Goal: Task Accomplishment & Management: Manage account settings

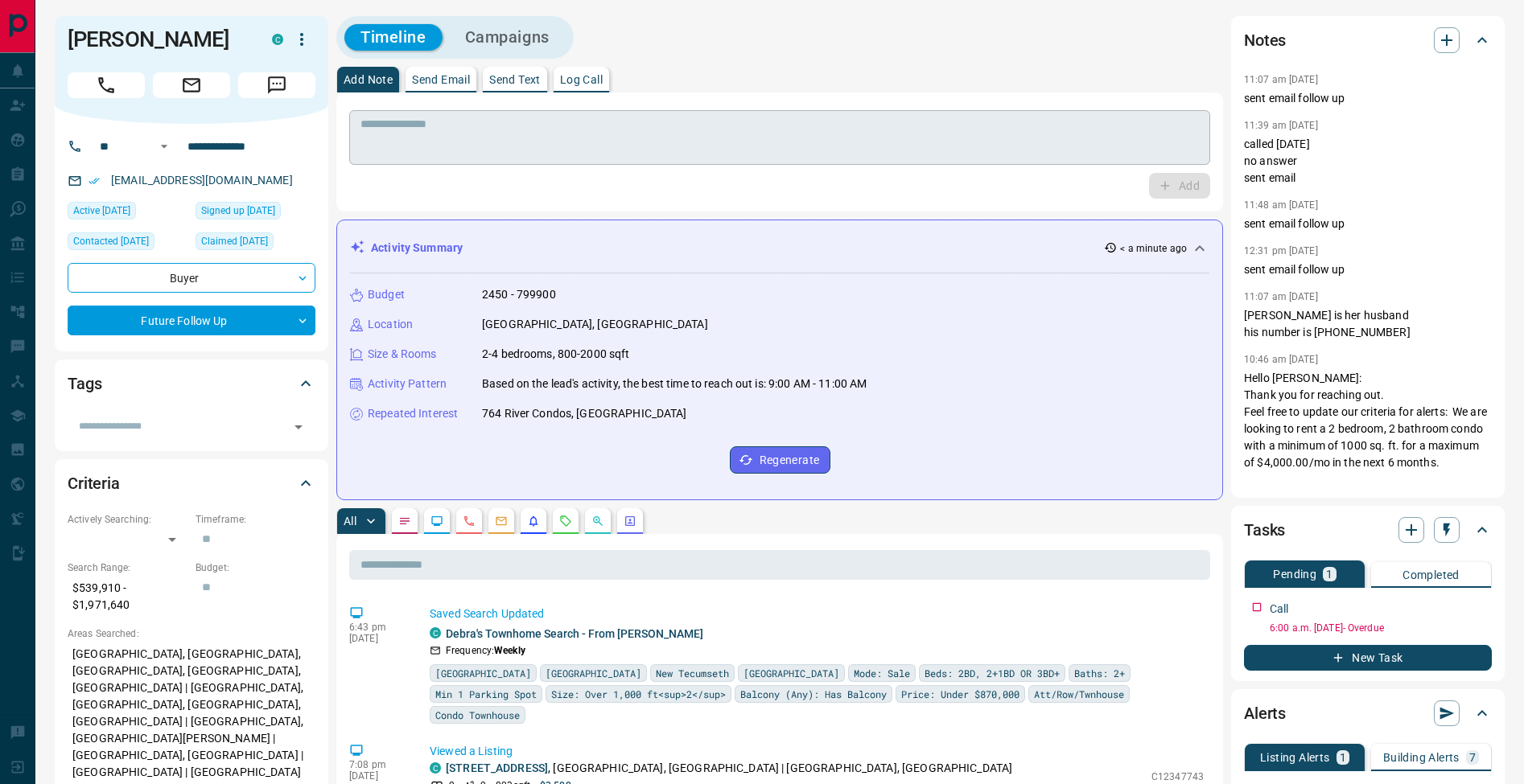
click at [446, 148] on textarea at bounding box center [779, 138] width 838 height 41
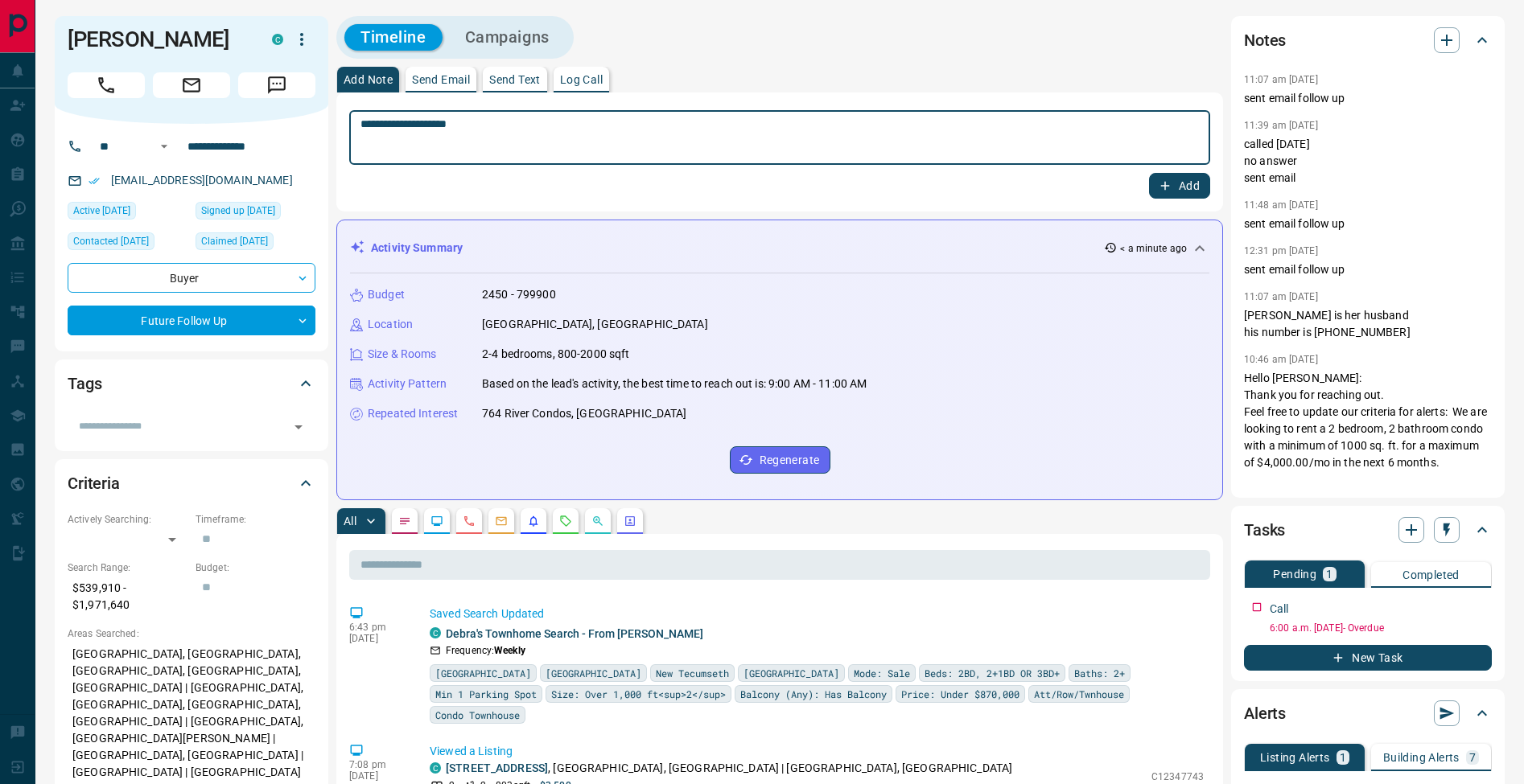
type textarea "**********"
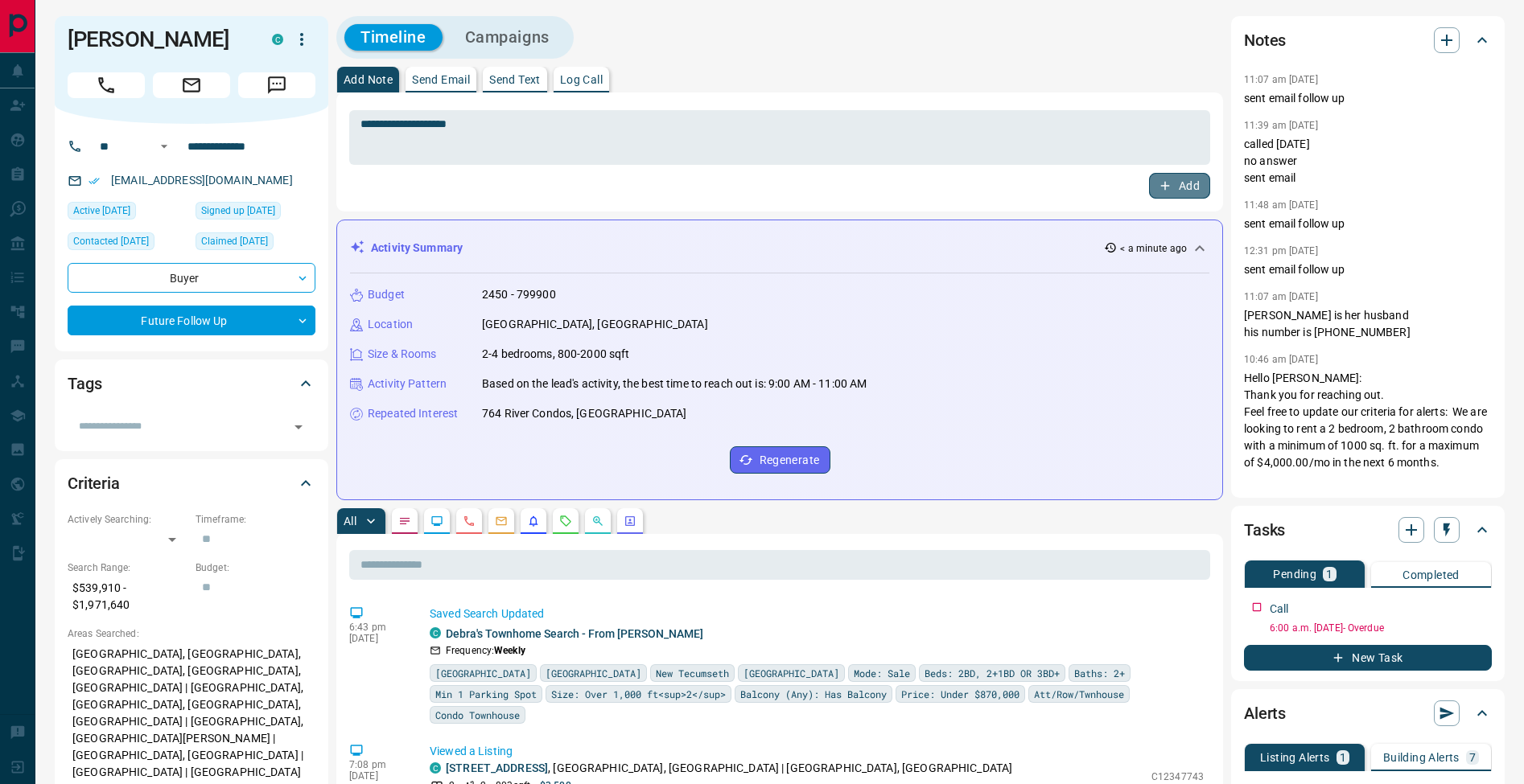
drag, startPoint x: 1173, startPoint y: 192, endPoint x: 976, endPoint y: 195, distance: 197.0
click at [1173, 192] on button "Add" at bounding box center [1179, 185] width 61 height 25
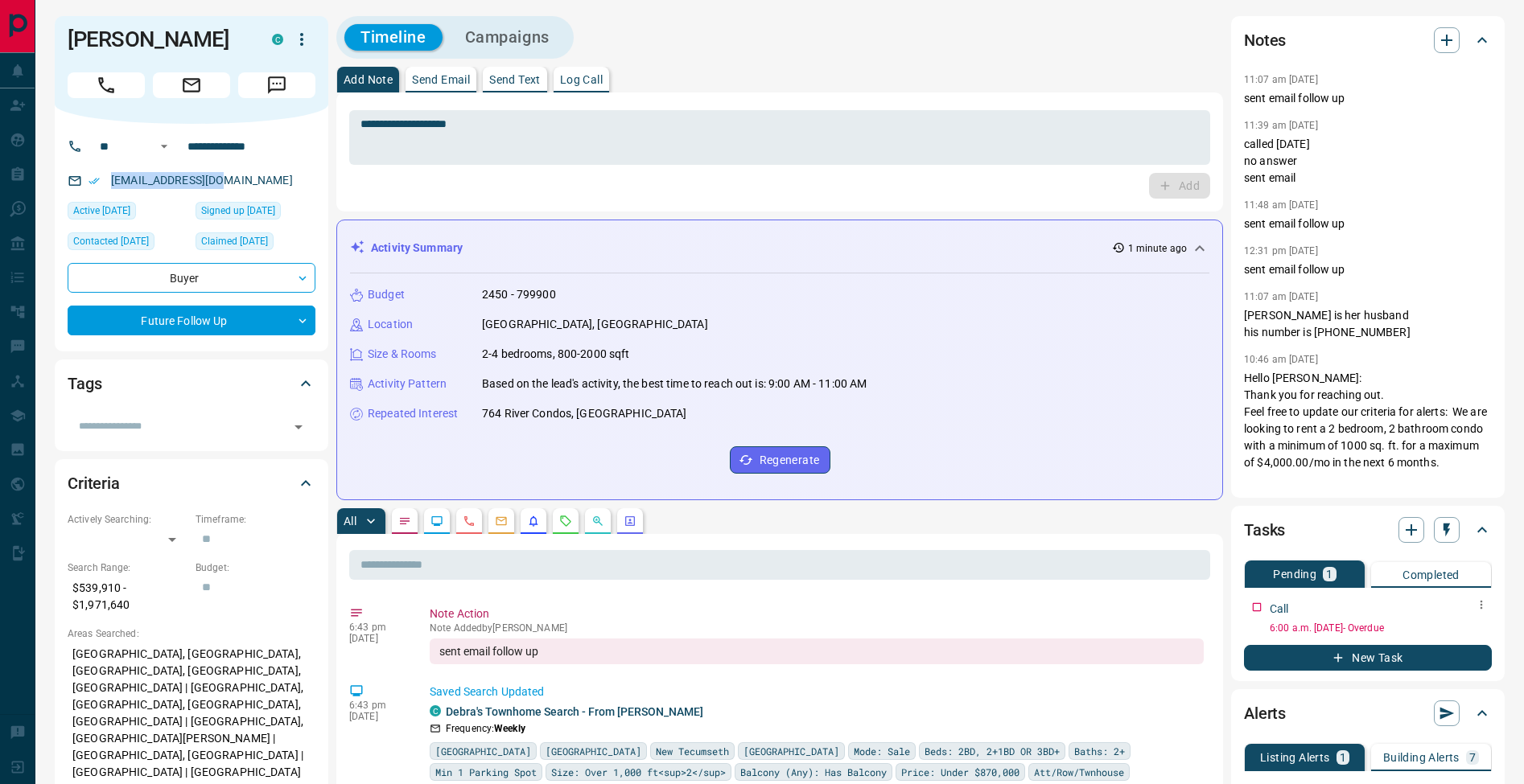
click at [1488, 605] on button "button" at bounding box center [1481, 605] width 21 height 21
click at [1480, 629] on li "Edit" at bounding box center [1455, 635] width 71 height 24
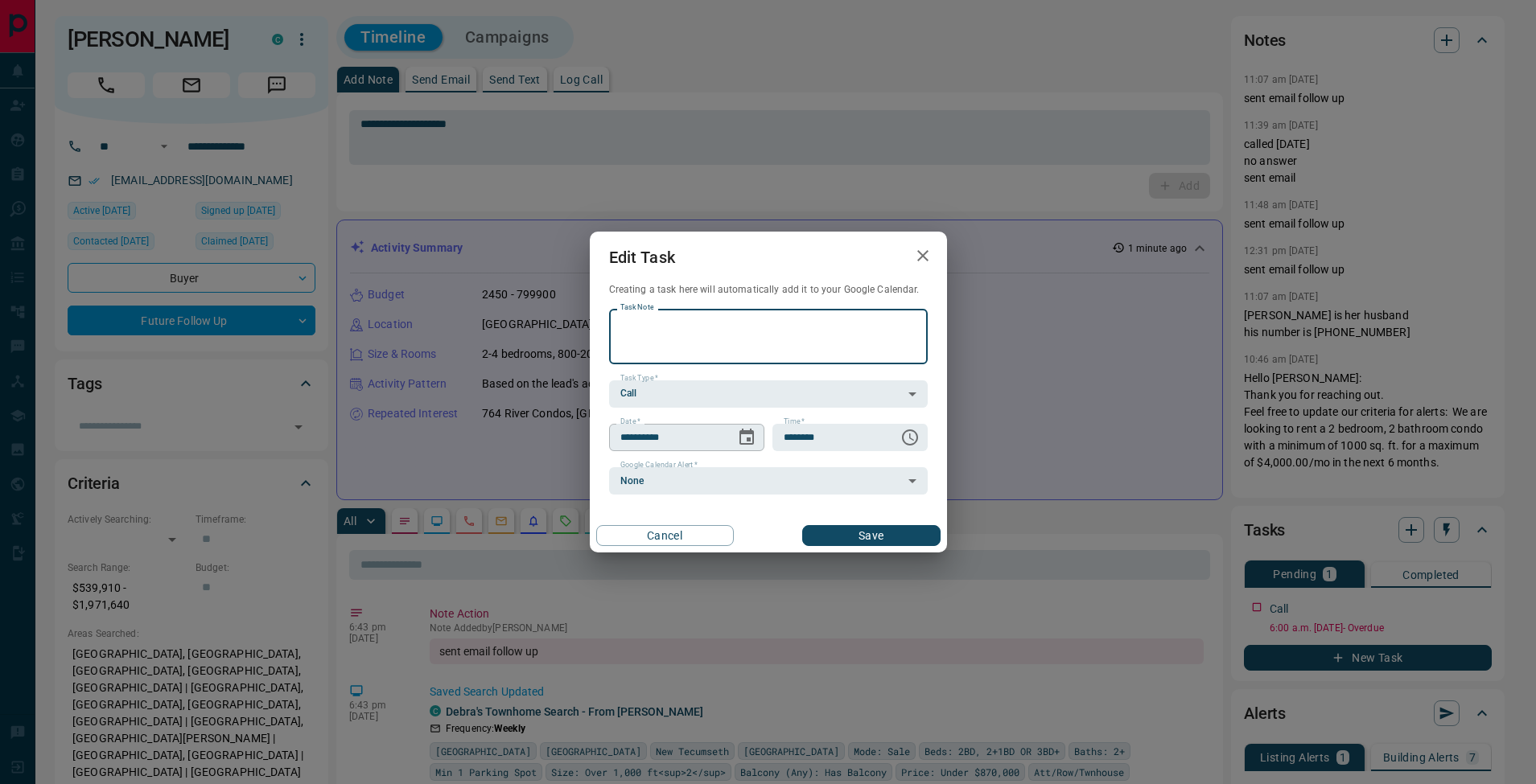
click at [753, 441] on icon "Choose date, selected date is Aug 14, 2025" at bounding box center [746, 437] width 15 height 16
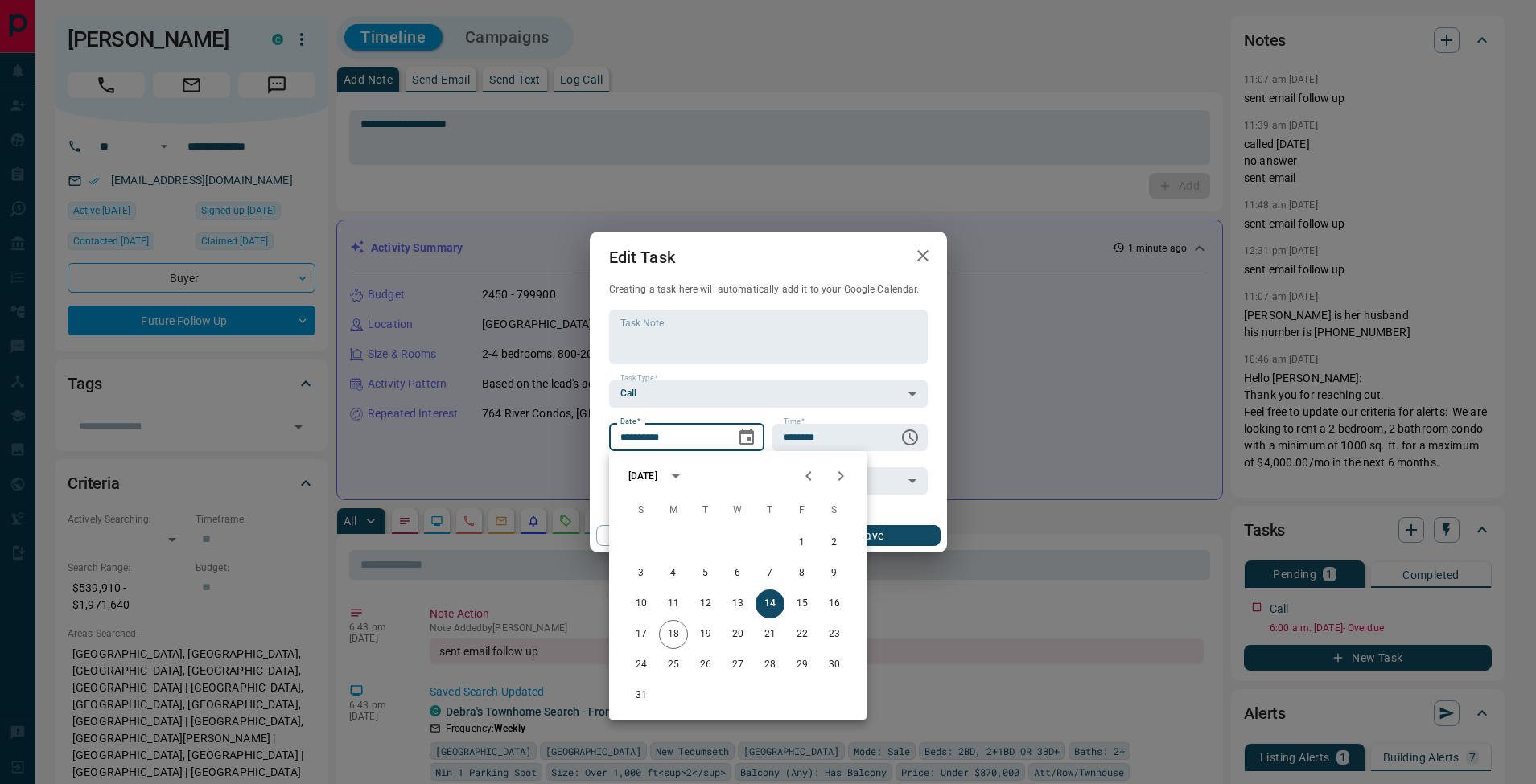
click at [841, 473] on icon "Next month" at bounding box center [841, 476] width 6 height 10
click at [735, 546] on button "3" at bounding box center [738, 543] width 29 height 29
type input "**********"
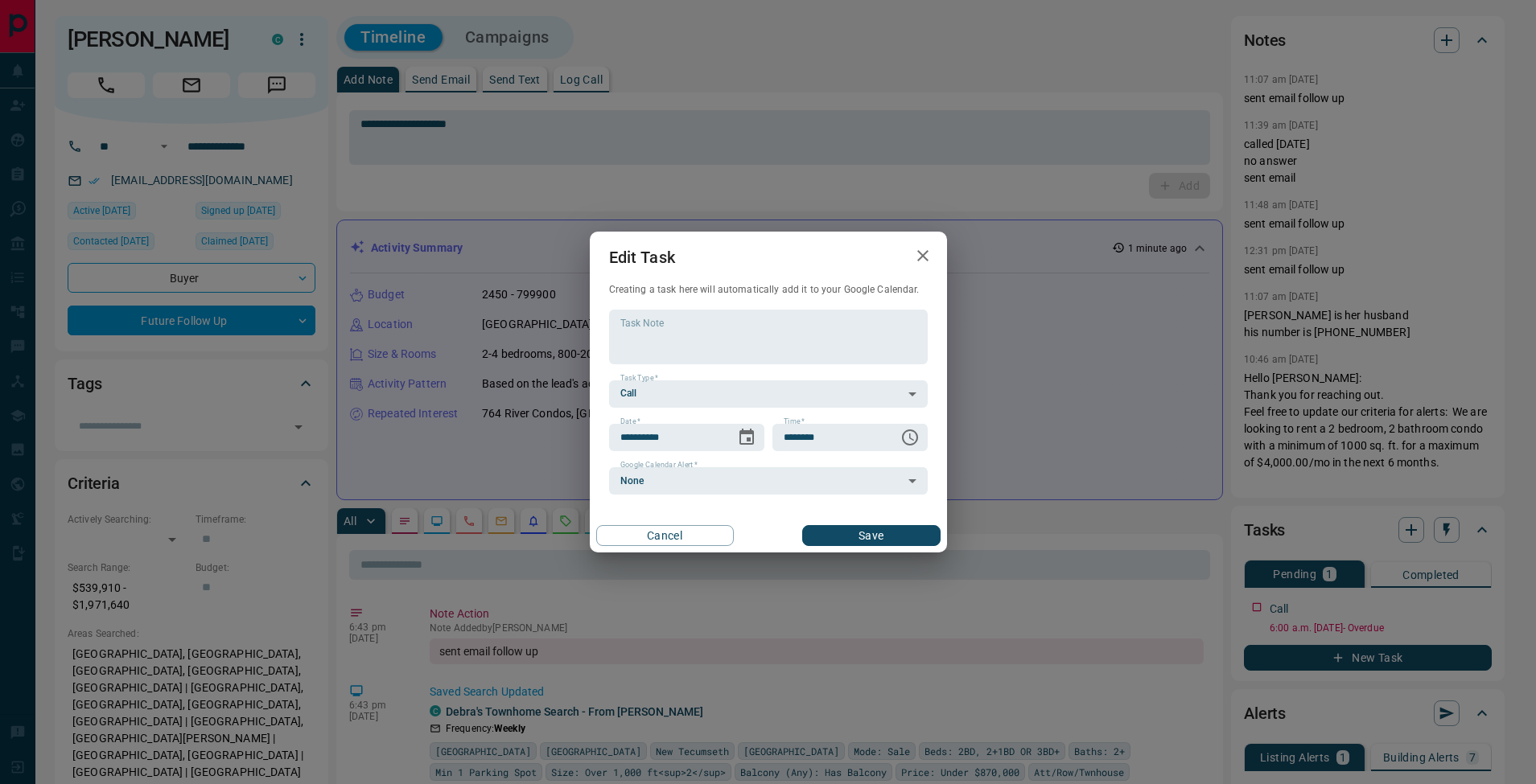
click at [862, 537] on button "Save" at bounding box center [870, 535] width 137 height 21
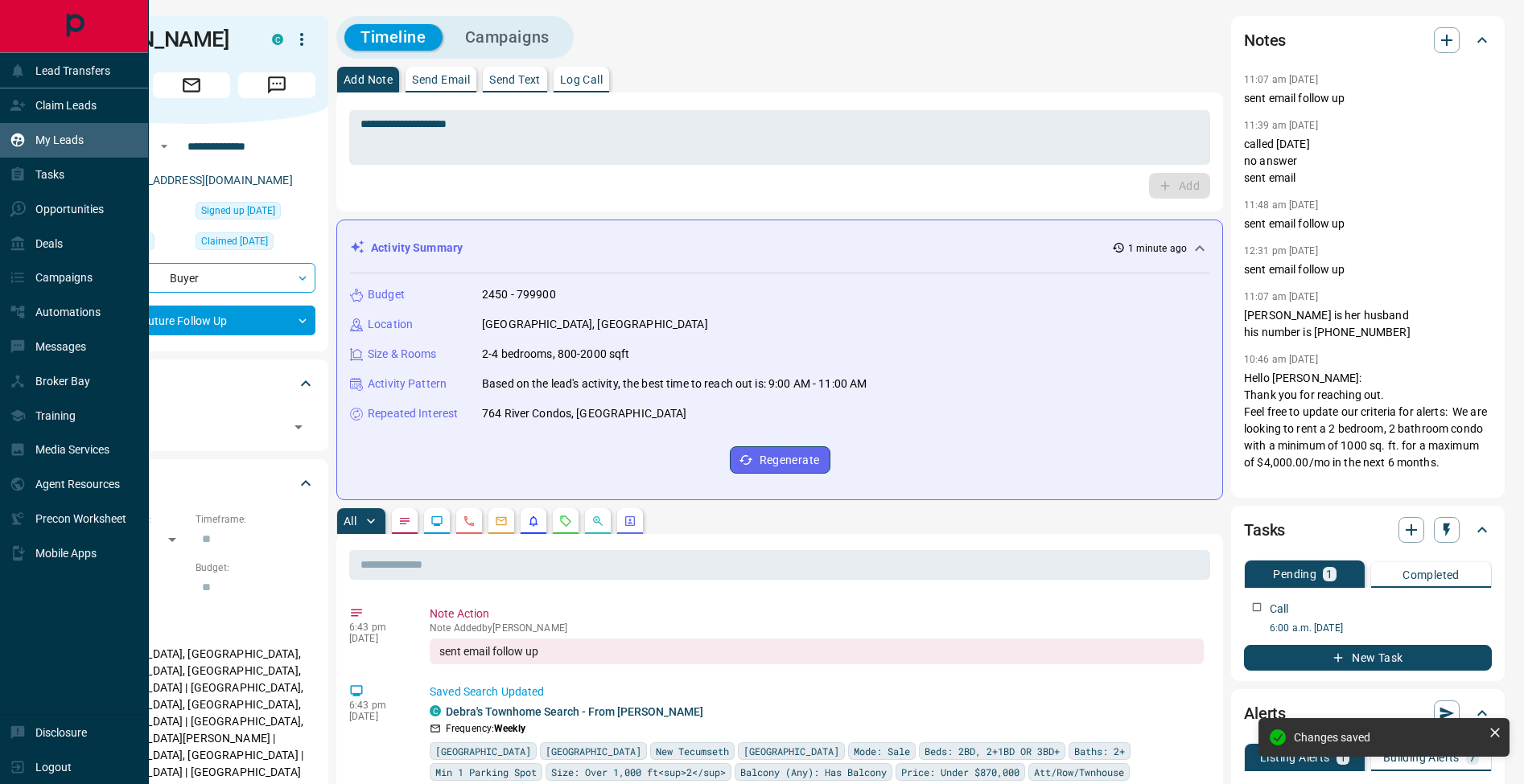
drag, startPoint x: 32, startPoint y: 182, endPoint x: 146, endPoint y: 148, distance: 119.0
click at [32, 182] on div "Tasks" at bounding box center [37, 174] width 55 height 26
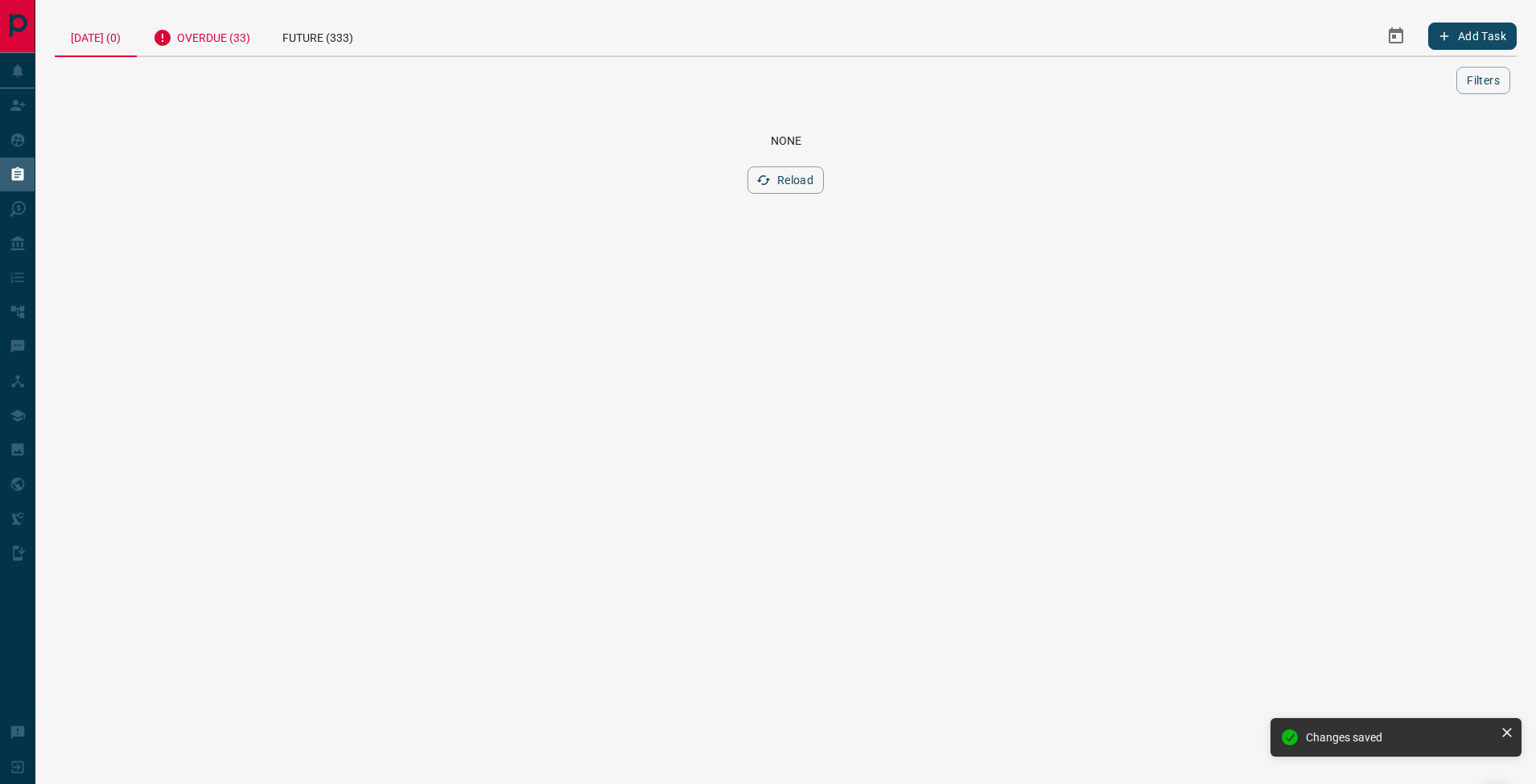
click at [249, 47] on div "Overdue (33)" at bounding box center [202, 35] width 129 height 39
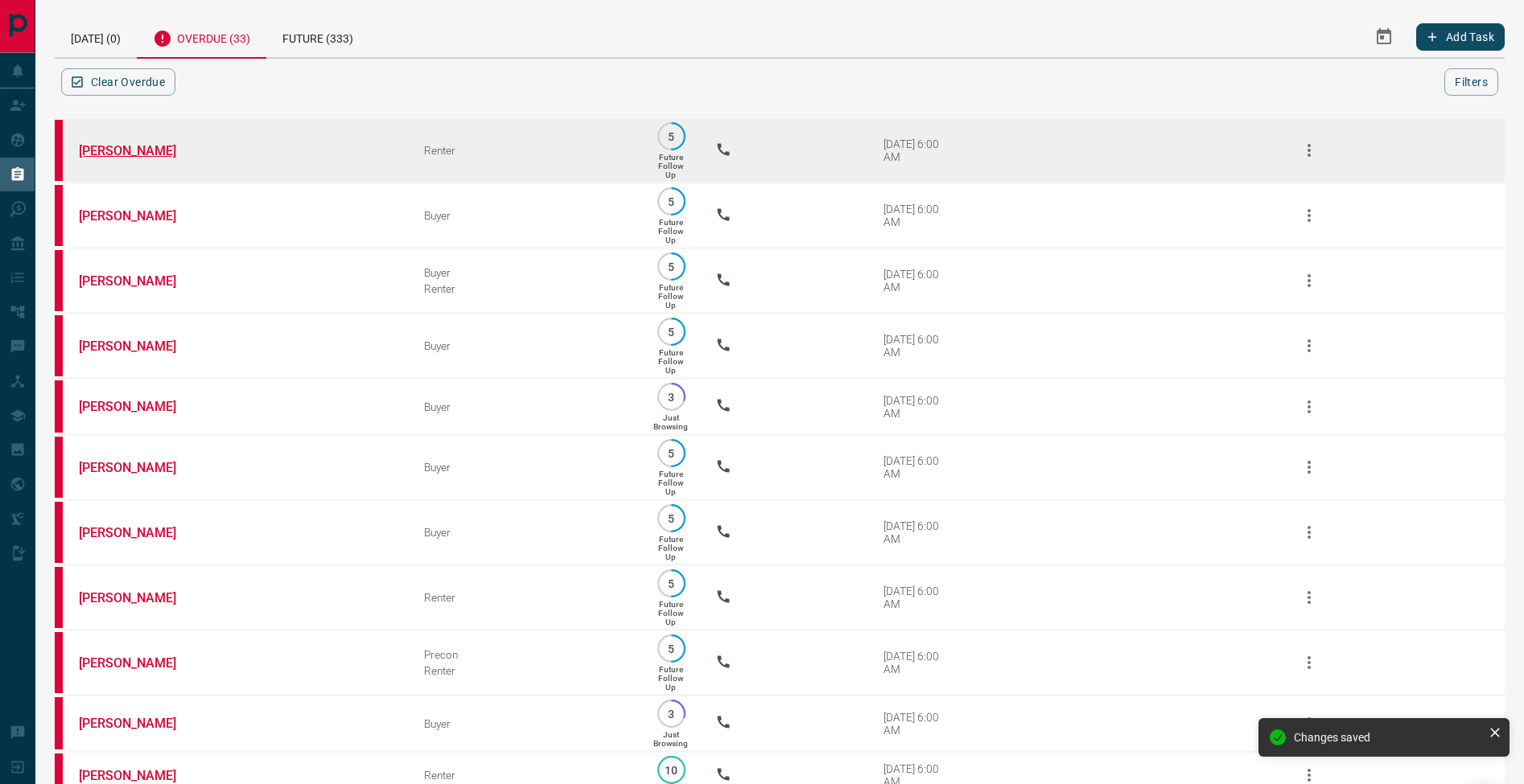
click at [154, 146] on link "[PERSON_NAME]" at bounding box center [138, 151] width 121 height 16
